Goal: Check status

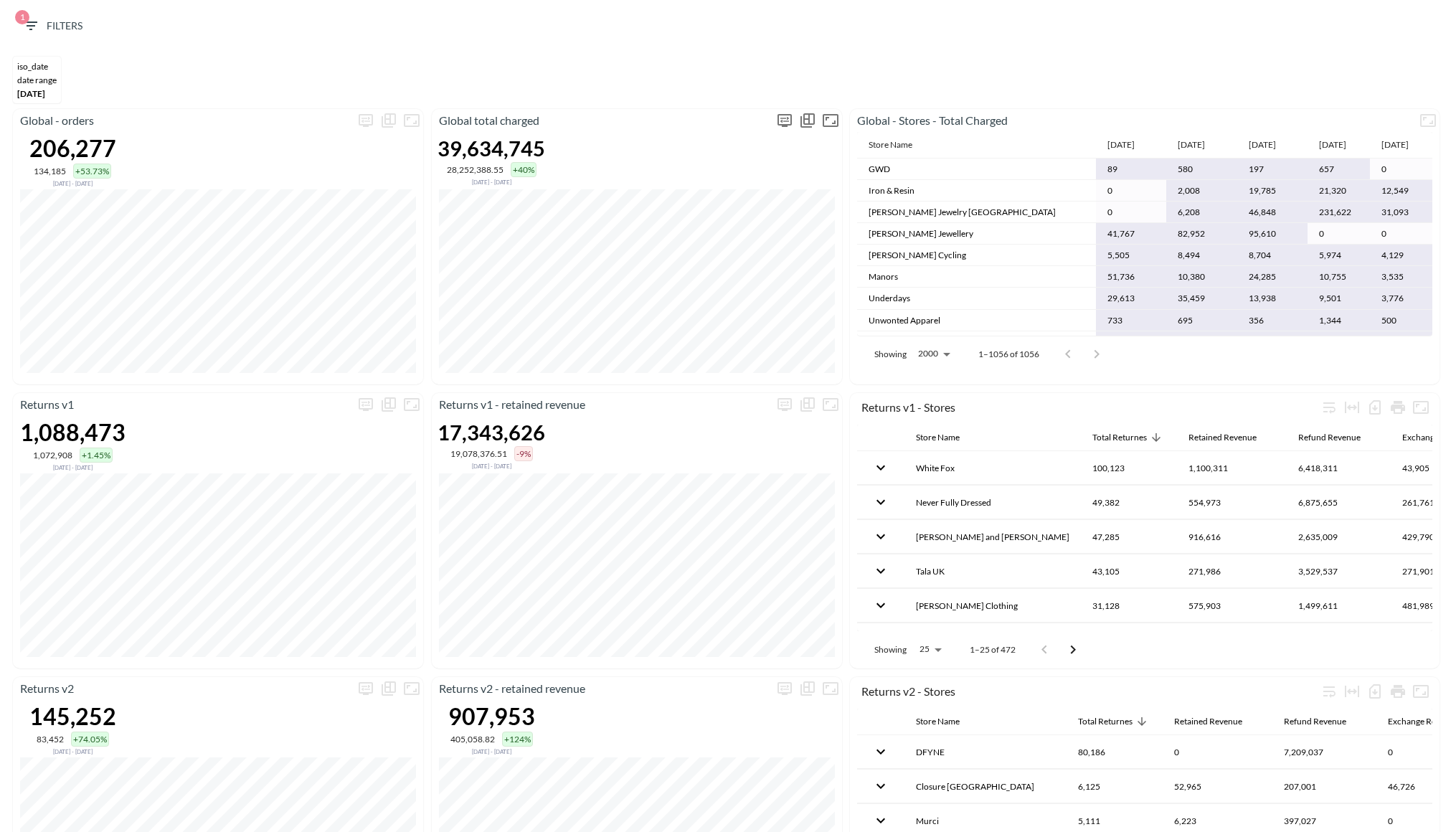
click at [784, 119] on icon "more" at bounding box center [784, 120] width 17 height 17
click at [719, 218] on body "BI.P.EYE, Interactive Analytics Dashboards 1 Filters iso_date DATE RANGE Apr 01…" at bounding box center [728, 416] width 1456 height 832
click at [713, 268] on li "Days" at bounding box center [715, 266] width 72 height 22
type input "Days"
click at [818, 52] on div at bounding box center [728, 416] width 1456 height 832
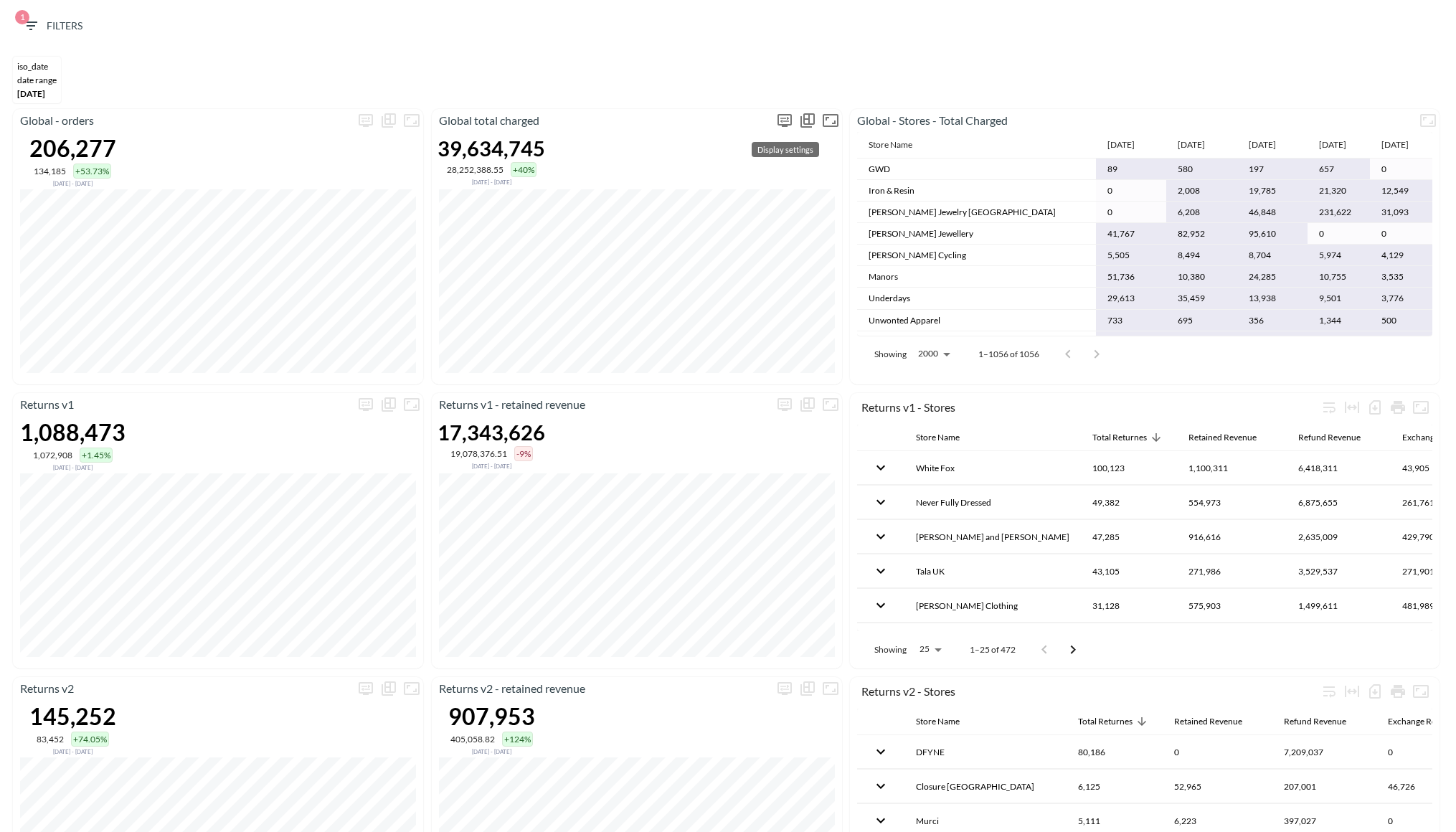
click at [787, 119] on icon "more" at bounding box center [784, 119] width 9 height 6
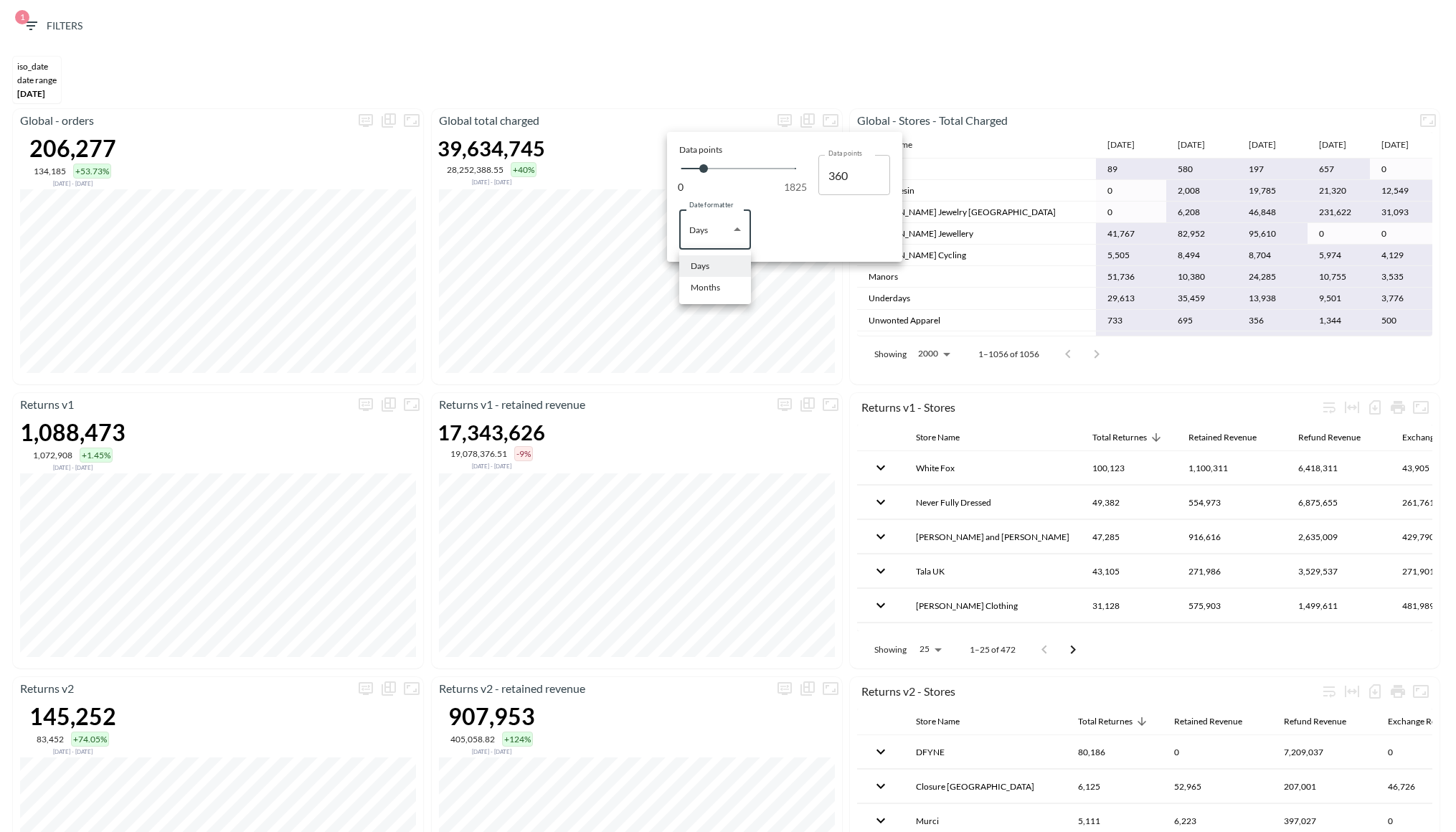
click at [715, 227] on body "BI.P.EYE, Interactive Analytics Dashboards 1 Filters iso_date DATE RANGE Apr 01…" at bounding box center [728, 416] width 1456 height 832
click at [712, 282] on div "Months" at bounding box center [705, 288] width 29 height 13
type input "Months"
click at [1139, 76] on div at bounding box center [728, 416] width 1456 height 832
